Goal: Task Accomplishment & Management: Use online tool/utility

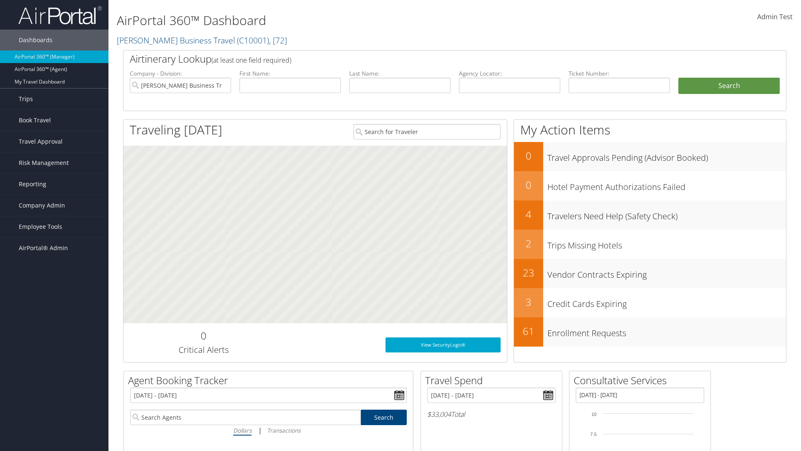
click at [775, 17] on span "Admin Test" at bounding box center [774, 16] width 35 height 9
click at [0, 0] on link "Log Consulting Time" at bounding box center [0, 0] width 0 height 0
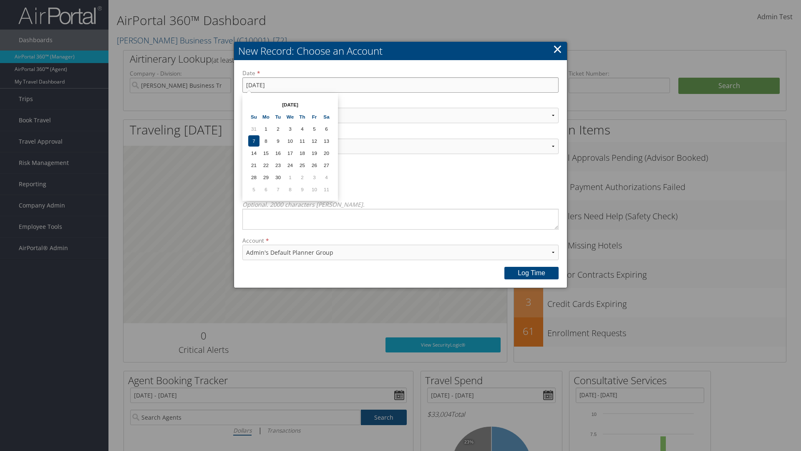
type input "9/8/2025"
click at [401, 115] on select "Select Category... Account Support Consultative Services" at bounding box center [400, 115] width 316 height 15
select select "2"
click at [401, 146] on select "Select Activity..." at bounding box center [400, 146] width 316 height 15
select select "240-1"
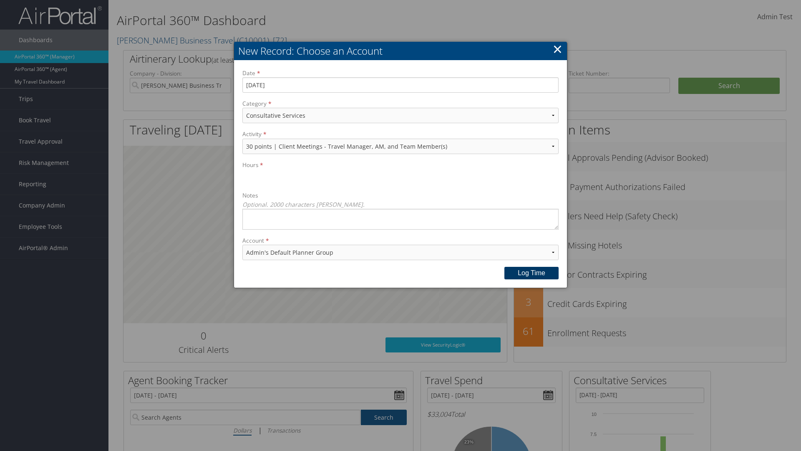
click at [532, 272] on button "Log time" at bounding box center [531, 273] width 54 height 13
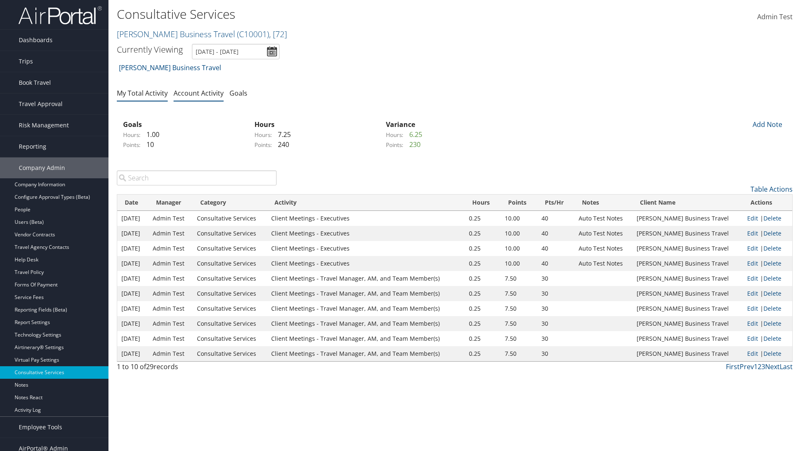
click at [142, 93] on link "My Total Activity" at bounding box center [142, 92] width 51 height 9
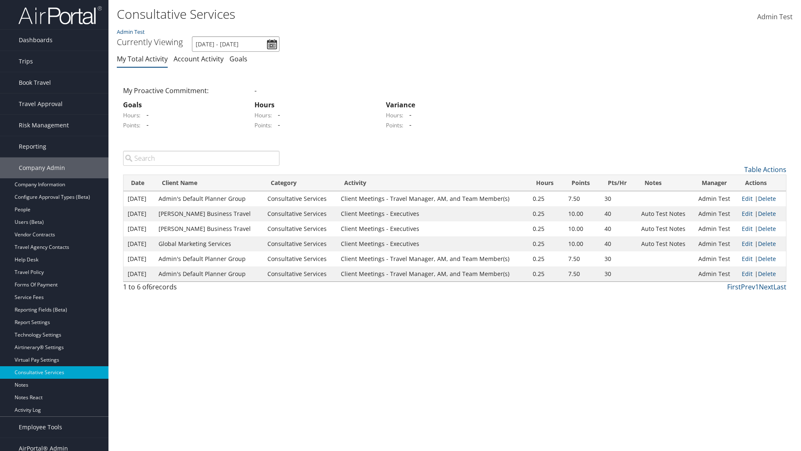
click at [236, 44] on input "[DATE] - [DATE]" at bounding box center [236, 43] width 88 height 15
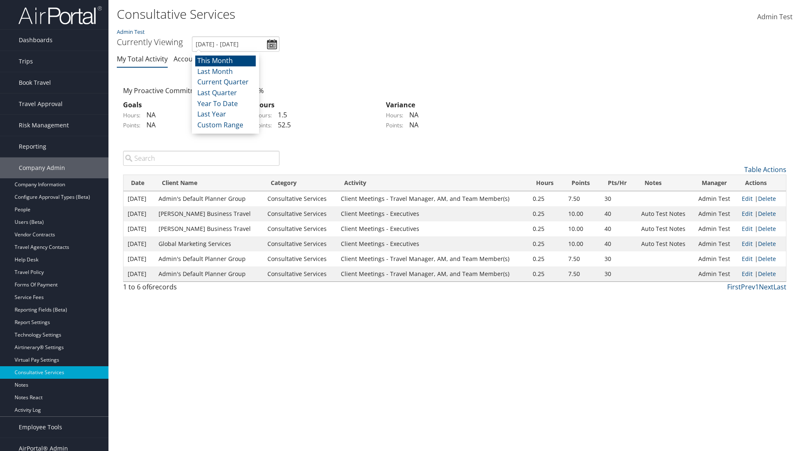
click at [225, 60] on li "This Month" at bounding box center [225, 60] width 60 height 11
type input "9/1/2025 - 9/30/2025"
